Goal: Find specific page/section: Find specific page/section

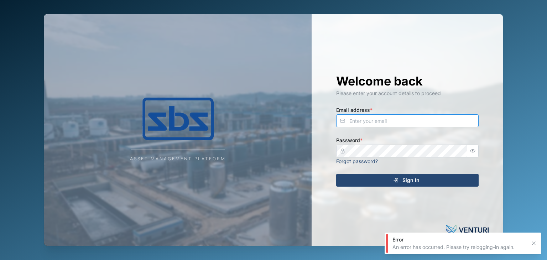
type input "[EMAIL_ADDRESS][DOMAIN_NAME]"
click at [395, 180] on icon "submit" at bounding box center [395, 179] width 3 height 1
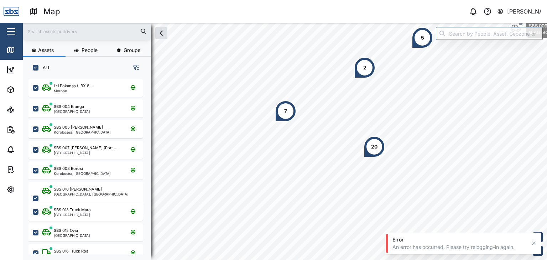
scroll to position [172, 111]
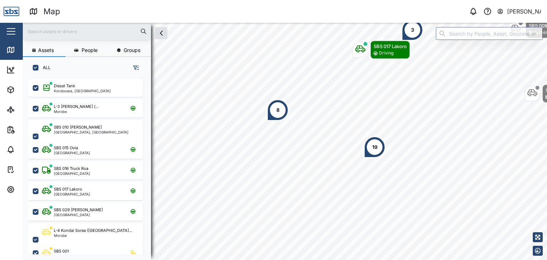
click at [43, 32] on input "text" at bounding box center [87, 31] width 120 height 11
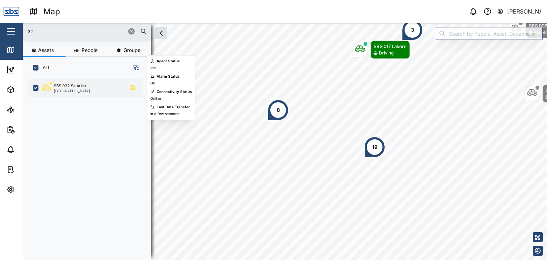
click at [80, 90] on div "[GEOGRAPHIC_DATA]" at bounding box center [72, 91] width 36 height 4
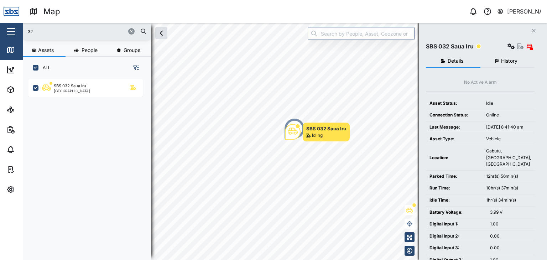
drag, startPoint x: 36, startPoint y: 31, endPoint x: 18, endPoint y: 32, distance: 18.2
click at [18, 32] on div "Map 0 [PERSON_NAME] Close Map Dashboard Assets ATS Camera Generator Personnel T…" at bounding box center [273, 130] width 547 height 260
click at [42, 29] on input "32" at bounding box center [87, 31] width 120 height 11
click at [44, 33] on input "32" at bounding box center [87, 31] width 120 height 11
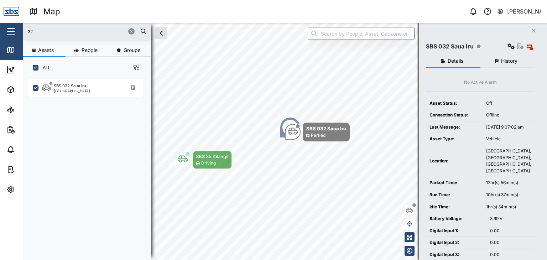
drag, startPoint x: 47, startPoint y: 35, endPoint x: 41, endPoint y: 34, distance: 5.7
click at [41, 34] on input "32" at bounding box center [87, 31] width 120 height 11
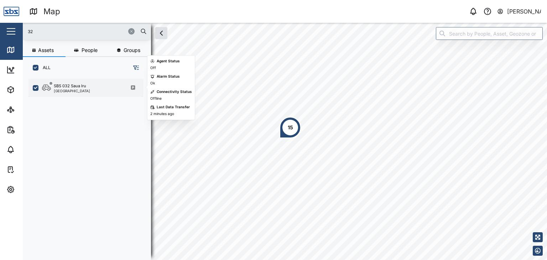
click at [74, 90] on div "[GEOGRAPHIC_DATA]" at bounding box center [72, 91] width 36 height 4
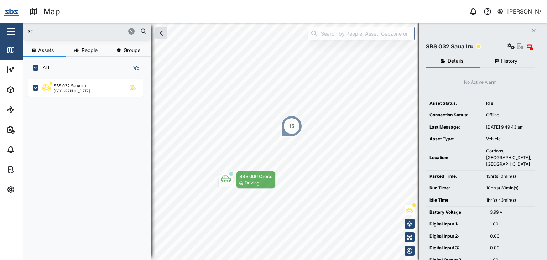
drag, startPoint x: 37, startPoint y: 31, endPoint x: 26, endPoint y: 31, distance: 11.4
click at [26, 31] on div "32" at bounding box center [87, 31] width 128 height 17
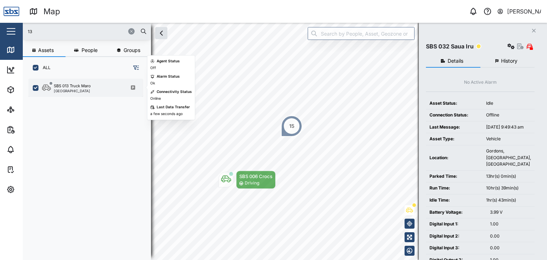
click at [78, 90] on div "[GEOGRAPHIC_DATA]" at bounding box center [72, 91] width 37 height 4
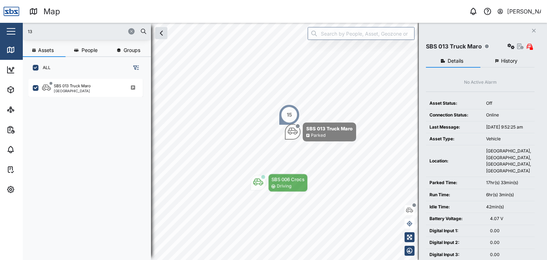
drag, startPoint x: 46, startPoint y: 31, endPoint x: 17, endPoint y: 32, distance: 28.5
click at [17, 32] on div "Map 0 [PERSON_NAME] Close Map Dashboard Assets ATS Camera Generator Personnel T…" at bounding box center [273, 130] width 547 height 260
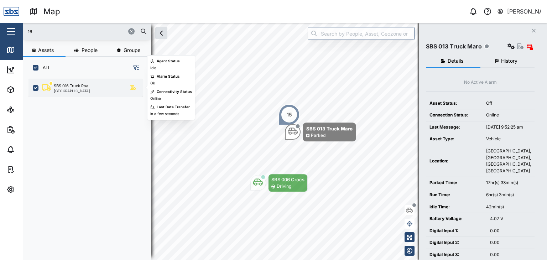
click at [91, 89] on div "SBS 016 Truck Roa [GEOGRAPHIC_DATA]" at bounding box center [90, 88] width 96 height 10
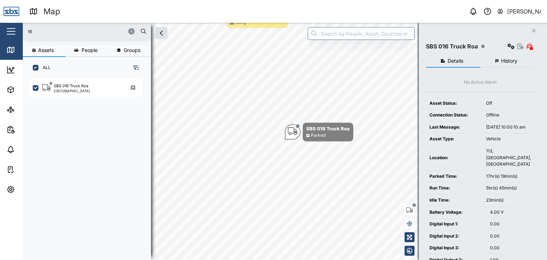
drag, startPoint x: 37, startPoint y: 31, endPoint x: 4, endPoint y: 26, distance: 33.1
click at [4, 26] on div "Map 0 [PERSON_NAME] Close Map Dashboard Assets ATS Camera Generator Personnel T…" at bounding box center [273, 130] width 547 height 260
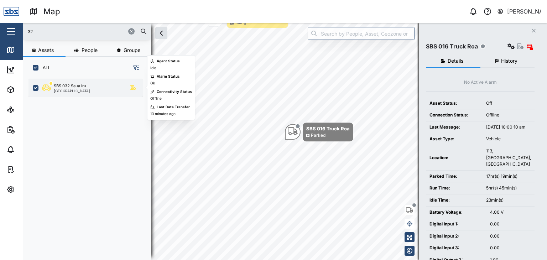
click at [68, 87] on div "SBS 032 Saua Iru" at bounding box center [70, 86] width 32 height 6
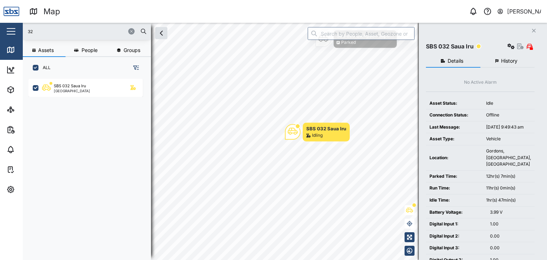
drag, startPoint x: 39, startPoint y: 32, endPoint x: 6, endPoint y: 26, distance: 32.9
click at [6, 26] on div "Map 0 [PERSON_NAME] Close Map Dashboard Assets ATS Camera Generator Personnel T…" at bounding box center [273, 130] width 547 height 260
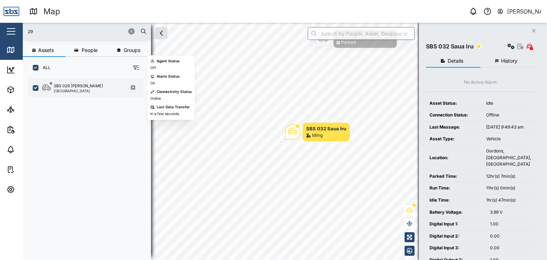
click at [70, 87] on div "SBS 029 [PERSON_NAME]" at bounding box center [78, 86] width 49 height 6
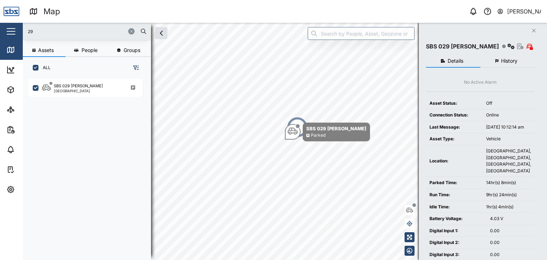
drag, startPoint x: 35, startPoint y: 31, endPoint x: 16, endPoint y: 31, distance: 18.5
click at [16, 31] on div "Map 0 [PERSON_NAME] Close Map Dashboard Assets ATS Camera Generator Personnel T…" at bounding box center [273, 130] width 547 height 260
type input "13"
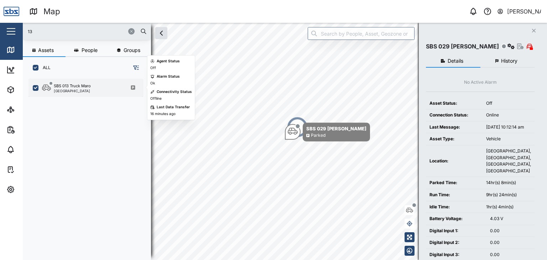
click at [65, 86] on div "SBS 013 Truck Maro" at bounding box center [72, 86] width 37 height 6
click at [64, 86] on div "SBS 013 Truck Maro" at bounding box center [72, 86] width 37 height 6
